Goal: Find specific page/section: Find specific page/section

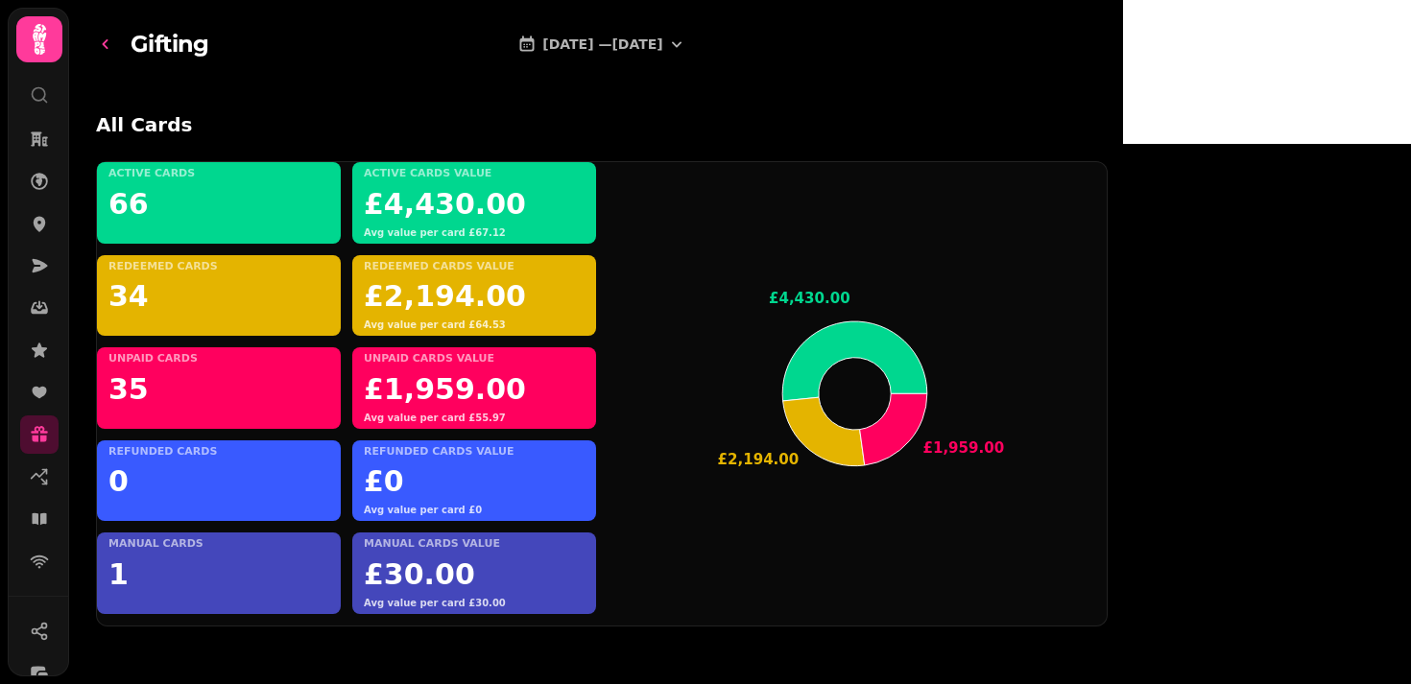
click at [115, 49] on icon "go-back" at bounding box center [105, 44] width 19 height 19
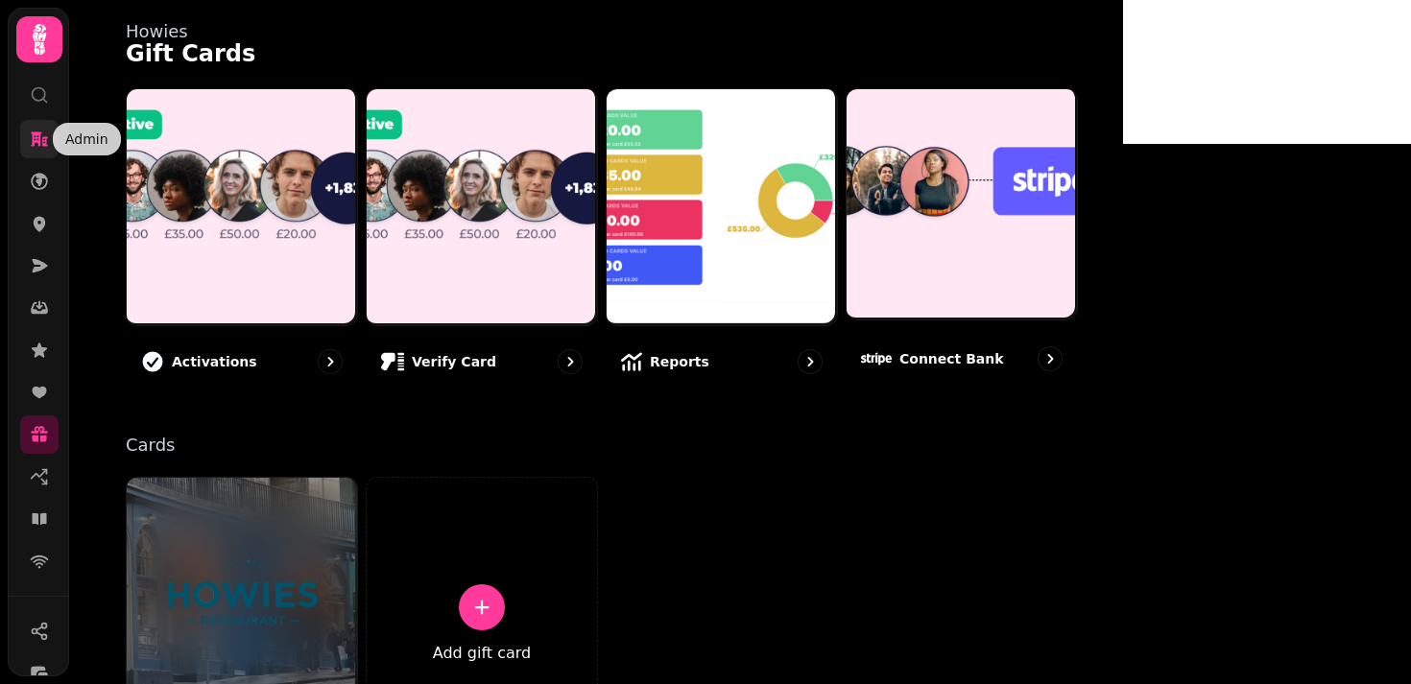
click at [36, 142] on icon at bounding box center [39, 139] width 17 height 14
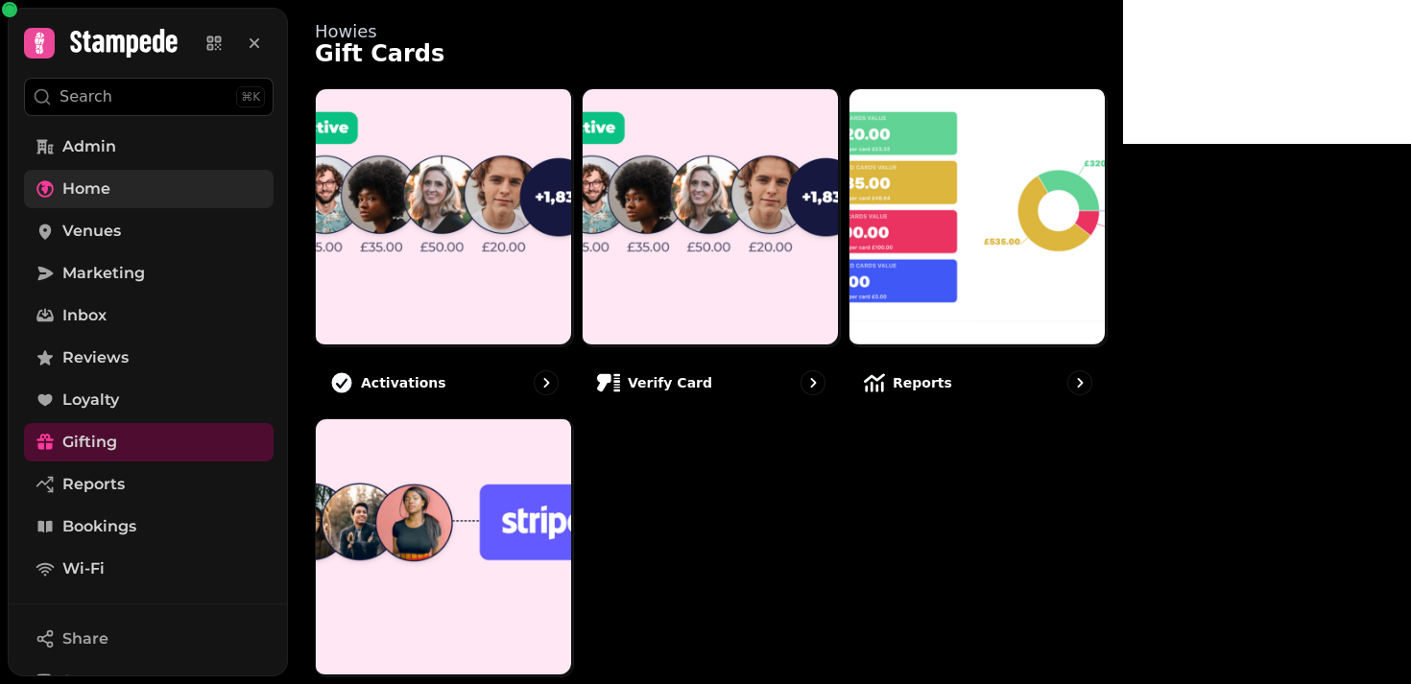
click at [81, 199] on span "Home" at bounding box center [86, 189] width 48 height 23
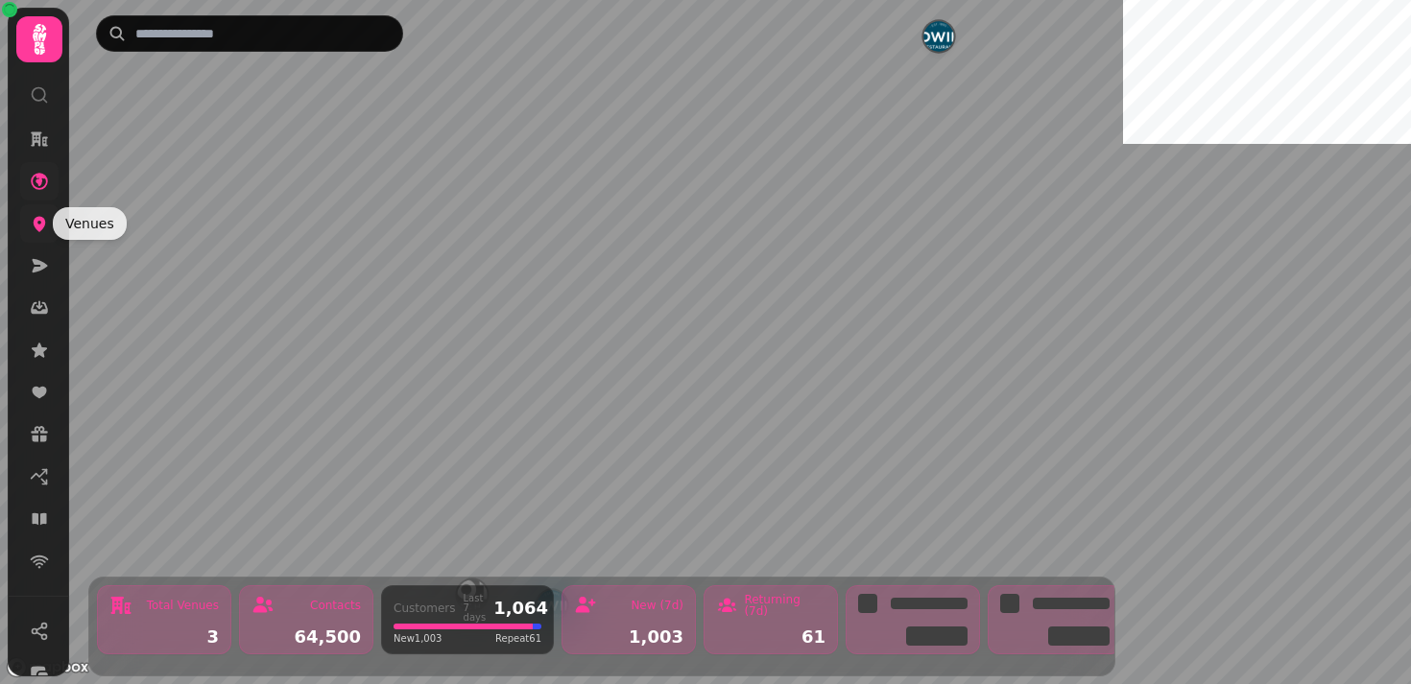
click at [36, 228] on icon at bounding box center [40, 224] width 12 height 15
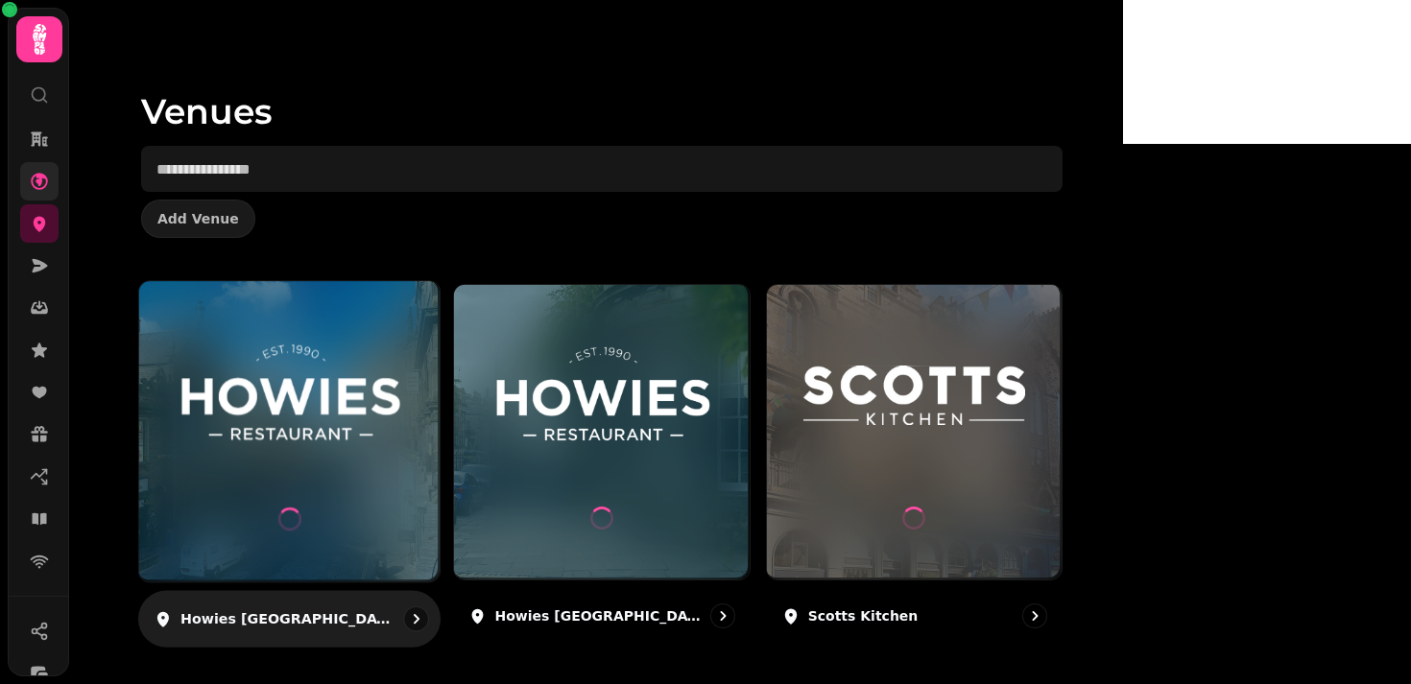
click at [402, 395] on img at bounding box center [290, 395] width 226 height 126
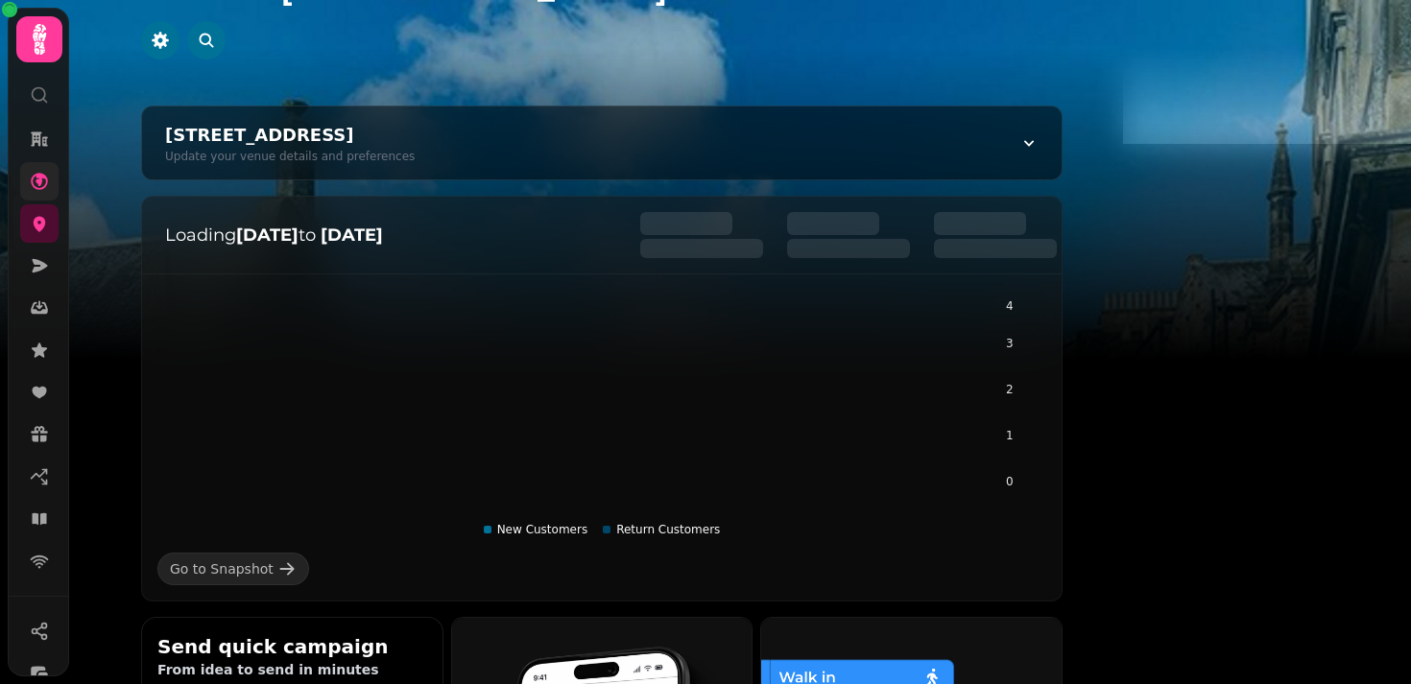
scroll to position [96, 0]
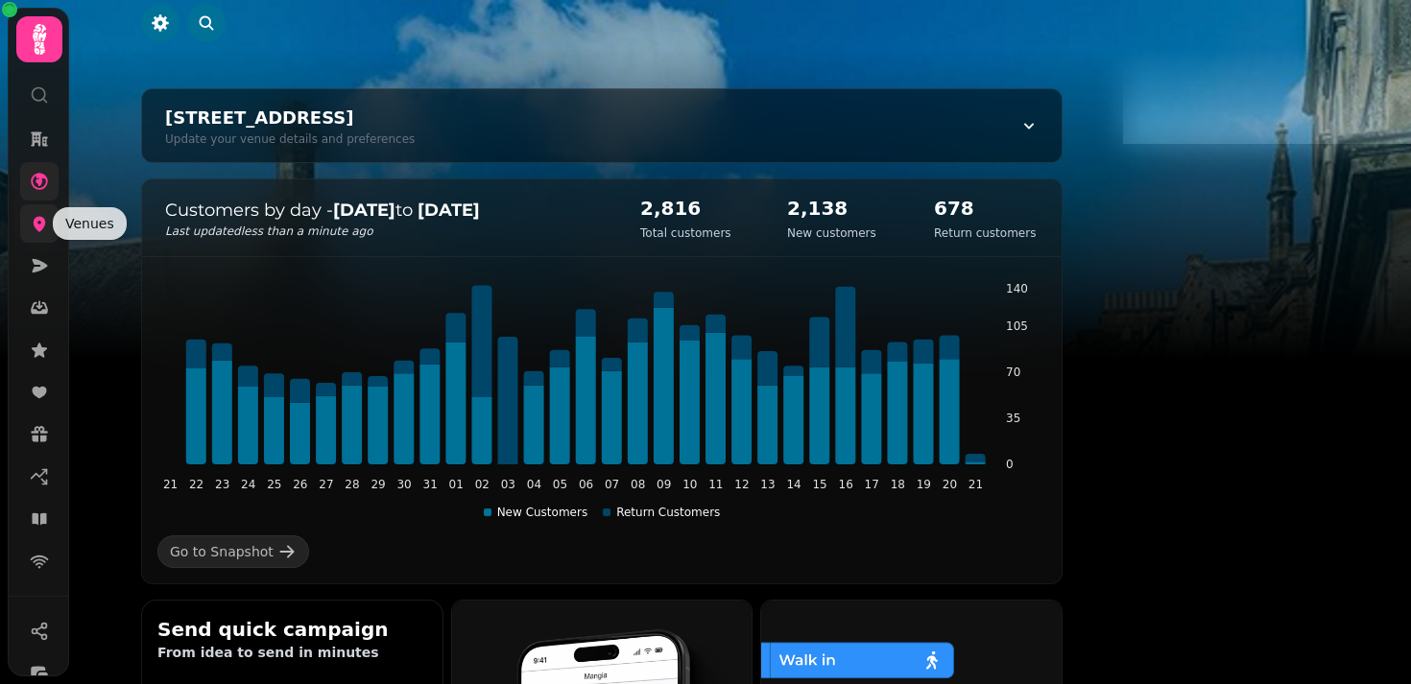
click at [43, 216] on icon at bounding box center [39, 223] width 19 height 19
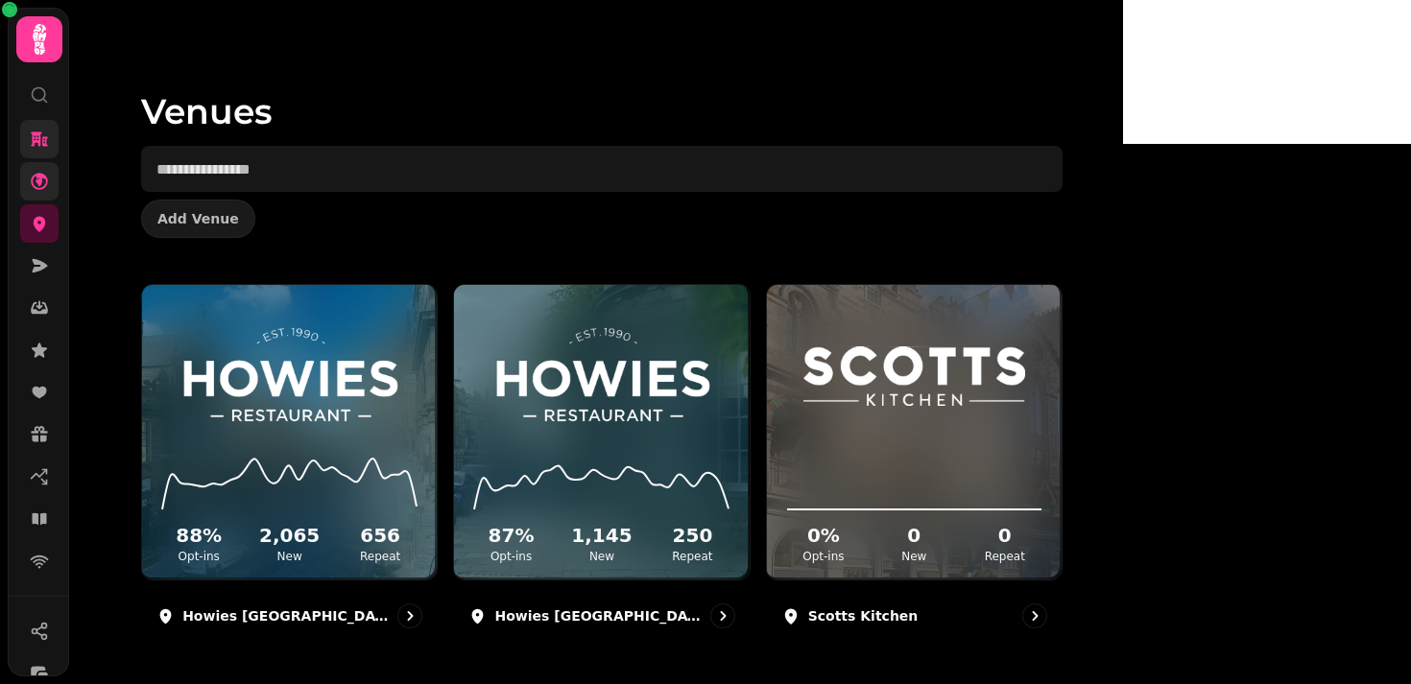
click at [35, 138] on icon at bounding box center [39, 139] width 19 height 19
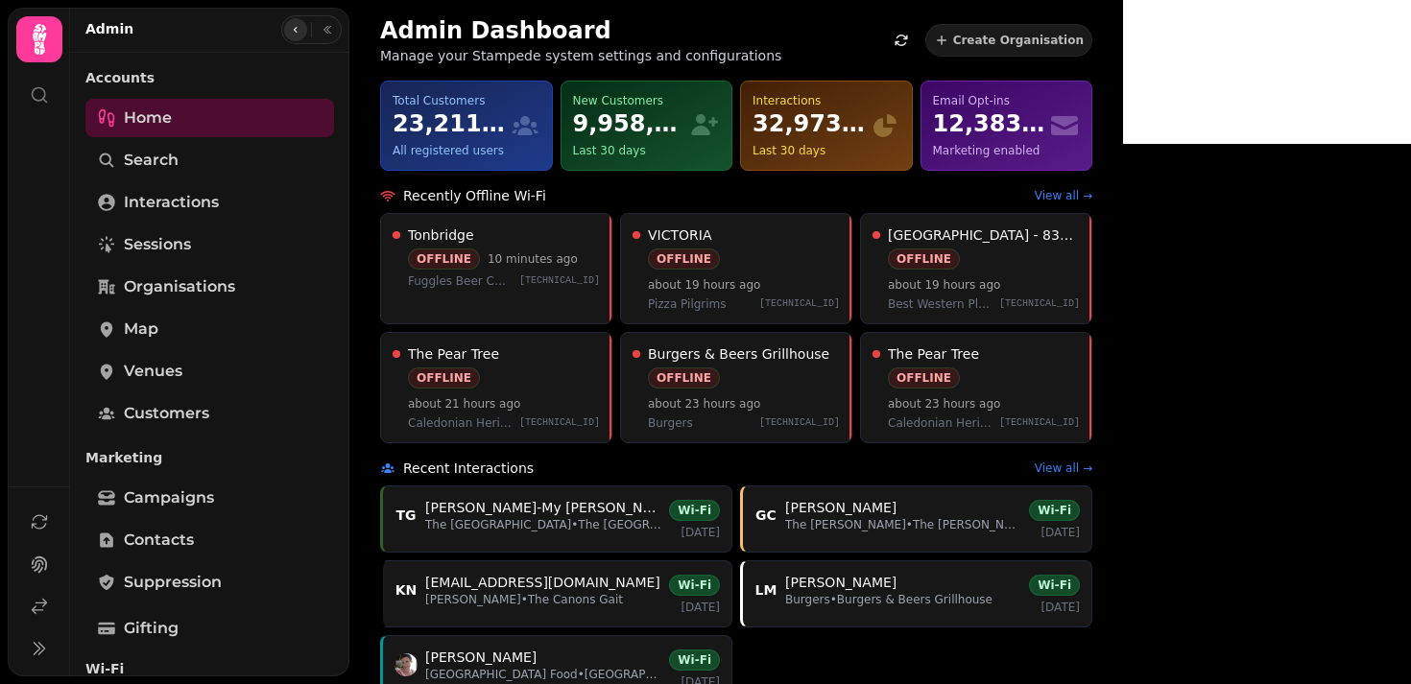
click at [287, 23] on button "button" at bounding box center [295, 29] width 23 height 23
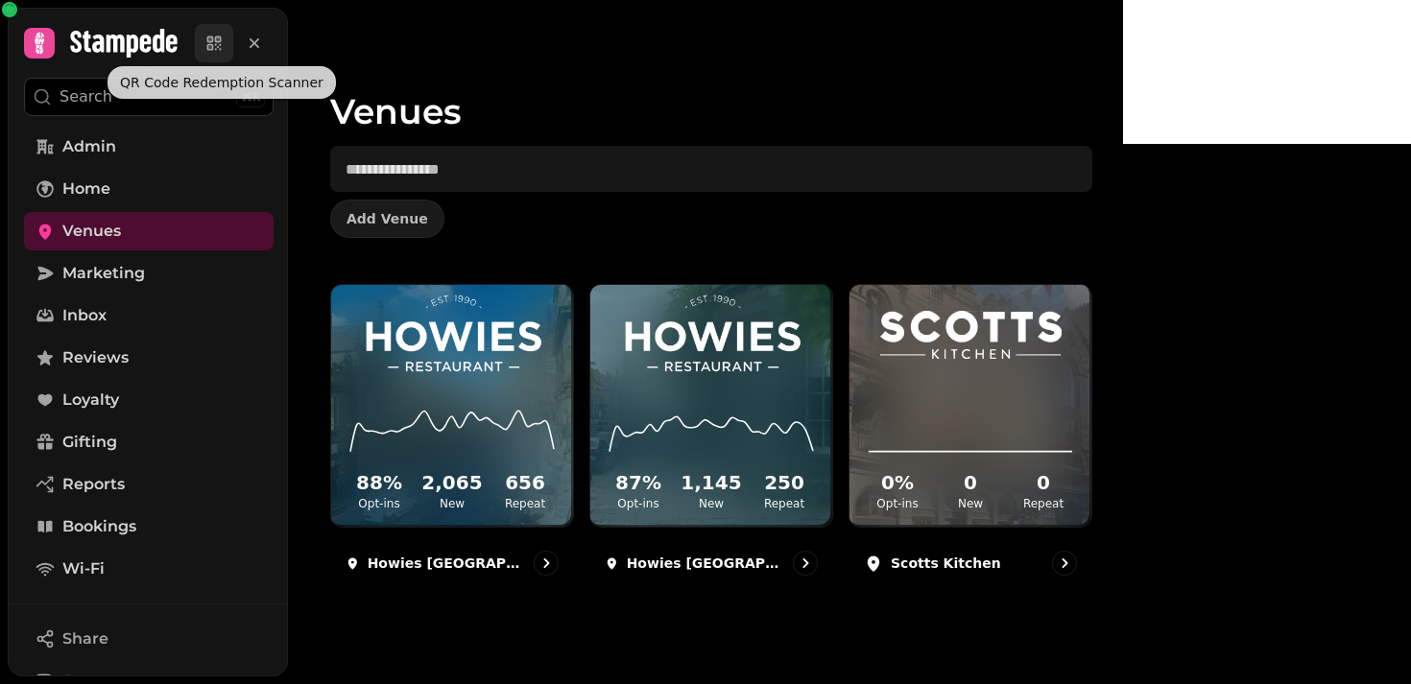
click at [216, 42] on icon at bounding box center [213, 43] width 19 height 19
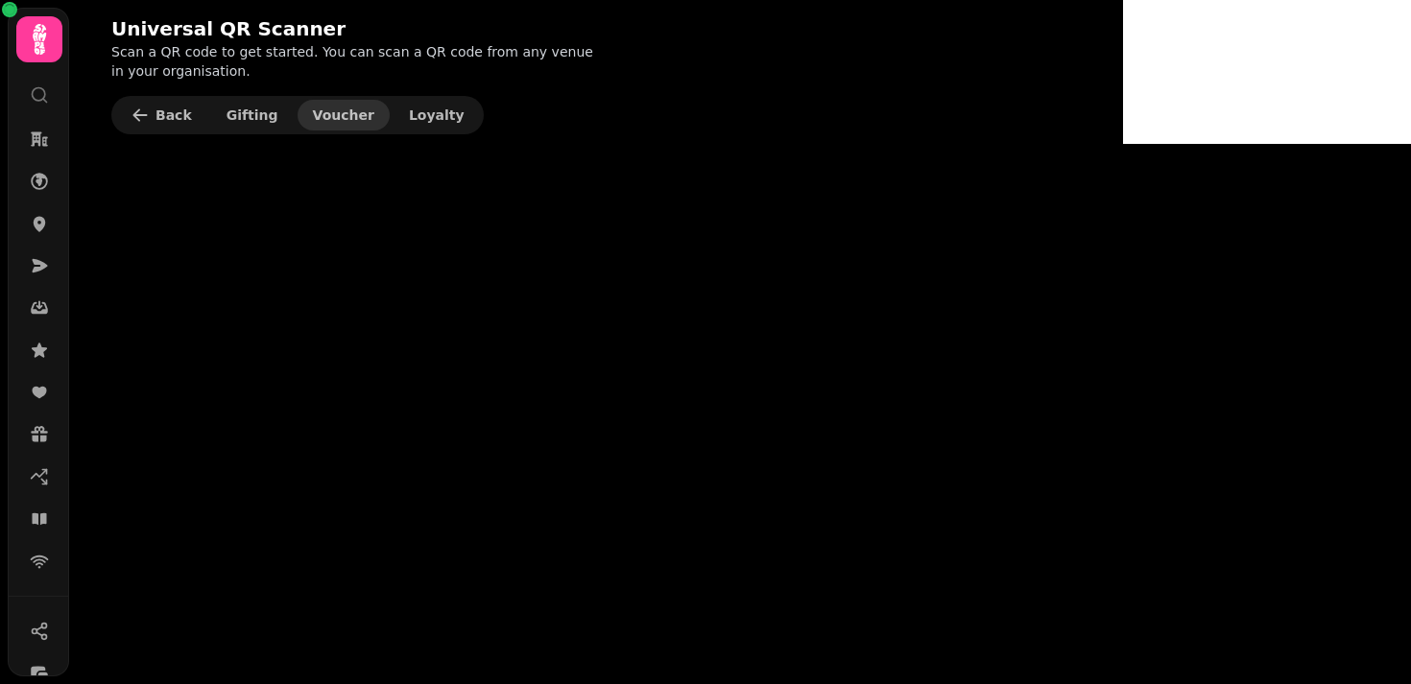
click at [313, 120] on span "Voucher" at bounding box center [343, 114] width 61 height 13
